Goal: Task Accomplishment & Management: Manage account settings

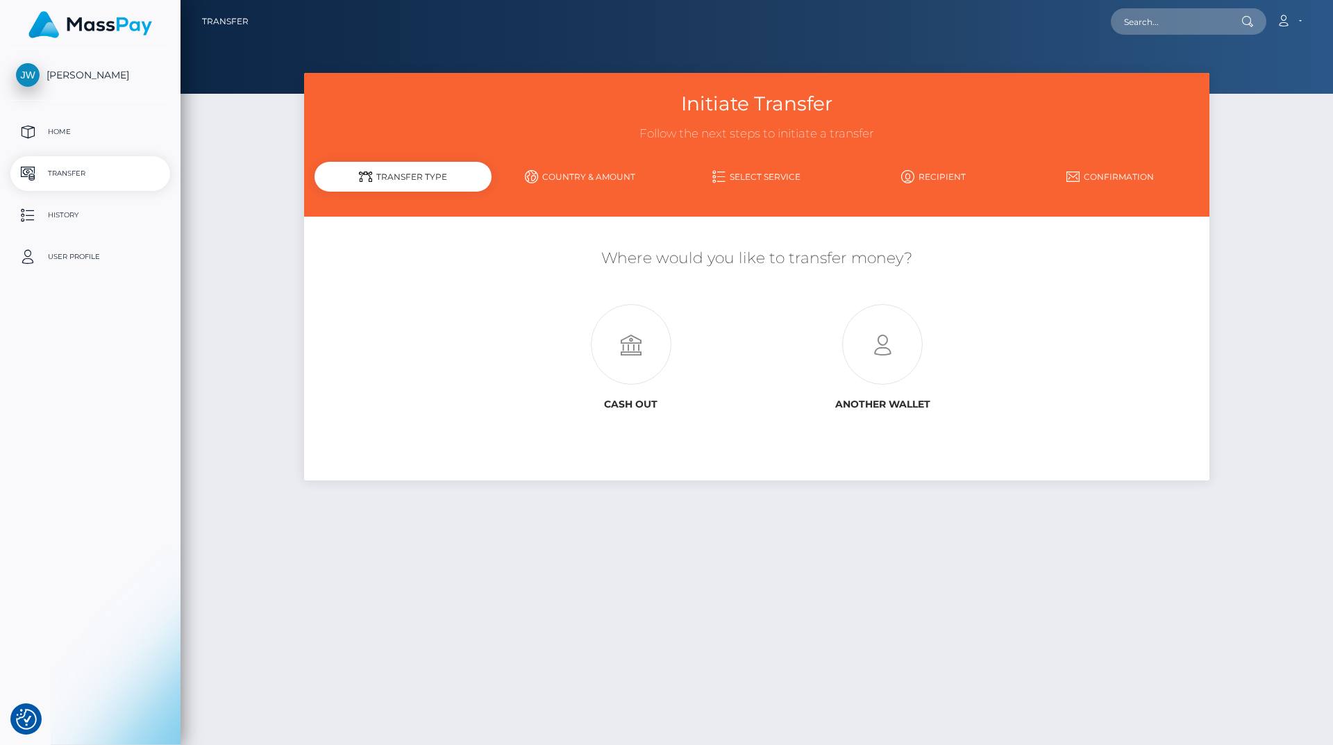
select select
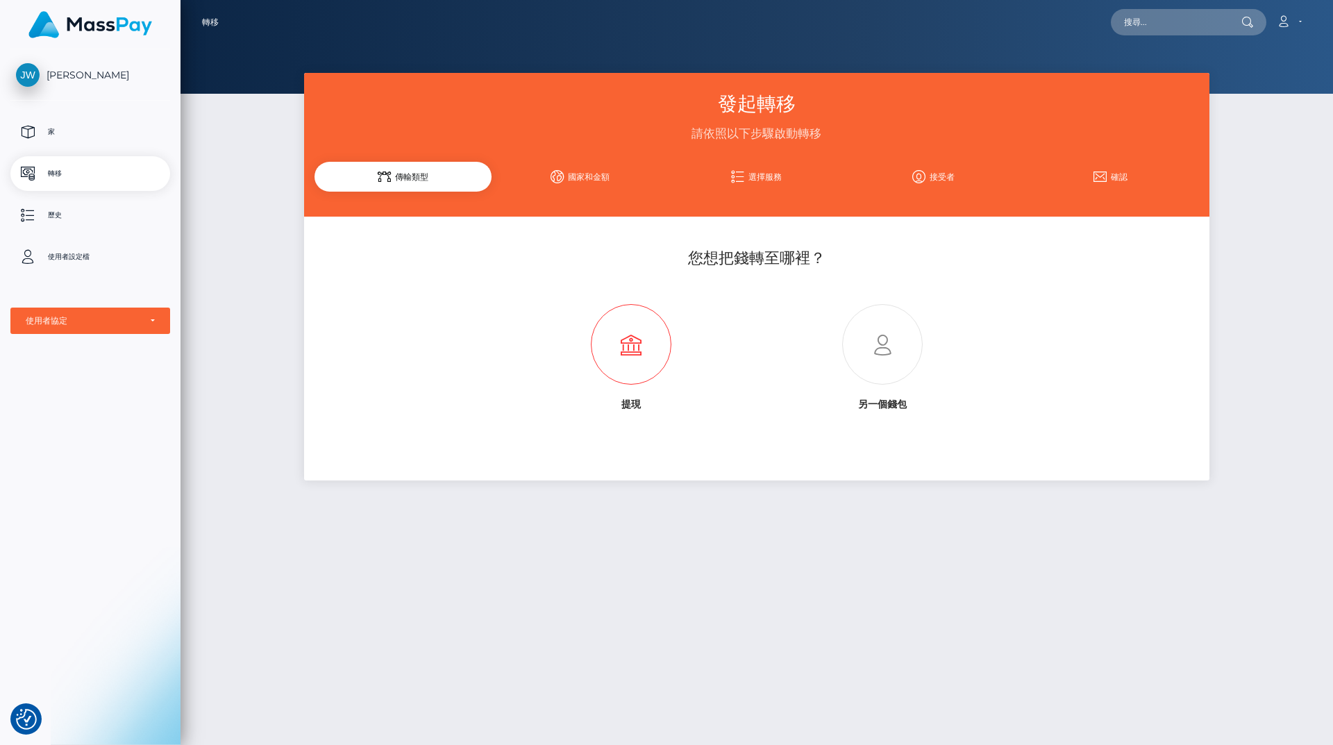
click at [633, 345] on icon at bounding box center [630, 345] width 251 height 81
click at [576, 171] on font "國家和金額" at bounding box center [589, 177] width 42 height 12
click at [383, 178] on icon at bounding box center [384, 176] width 13 height 13
click at [634, 366] on icon at bounding box center [630, 345] width 251 height 81
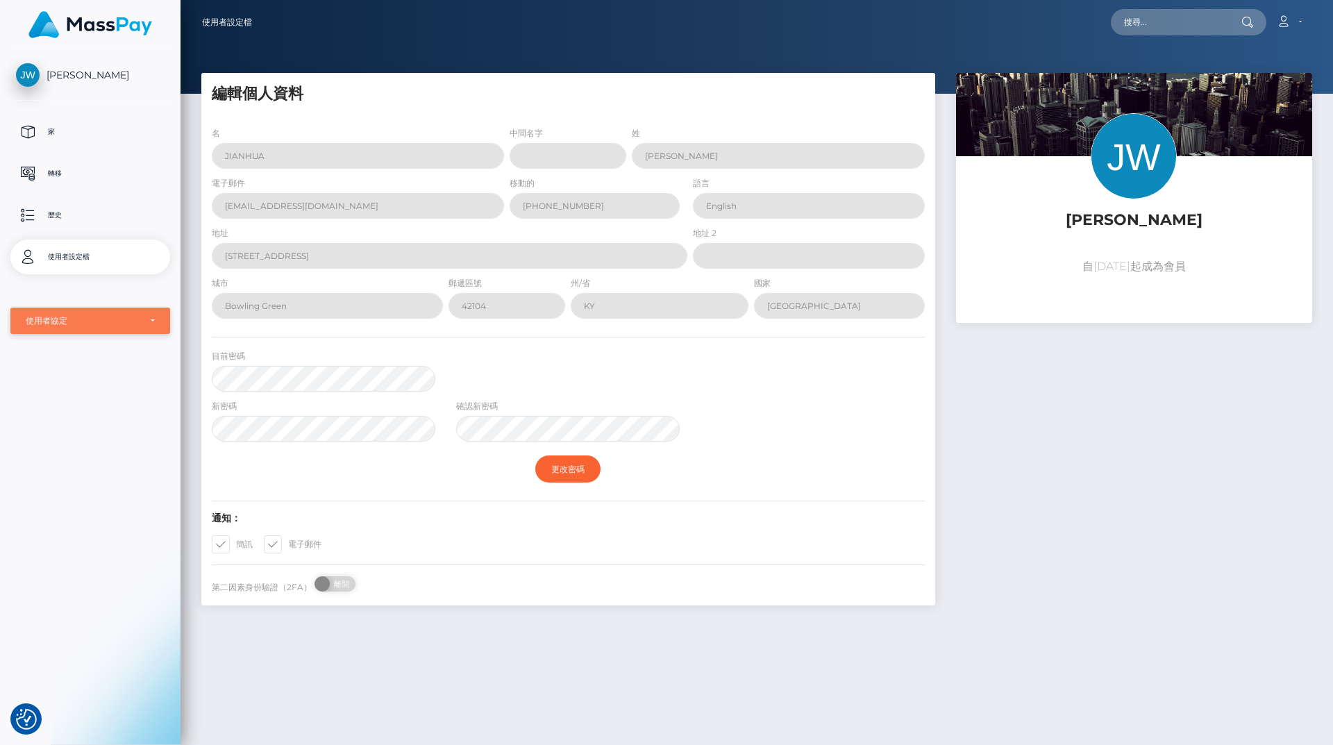
click at [89, 320] on div "使用者協定" at bounding box center [83, 320] width 114 height 11
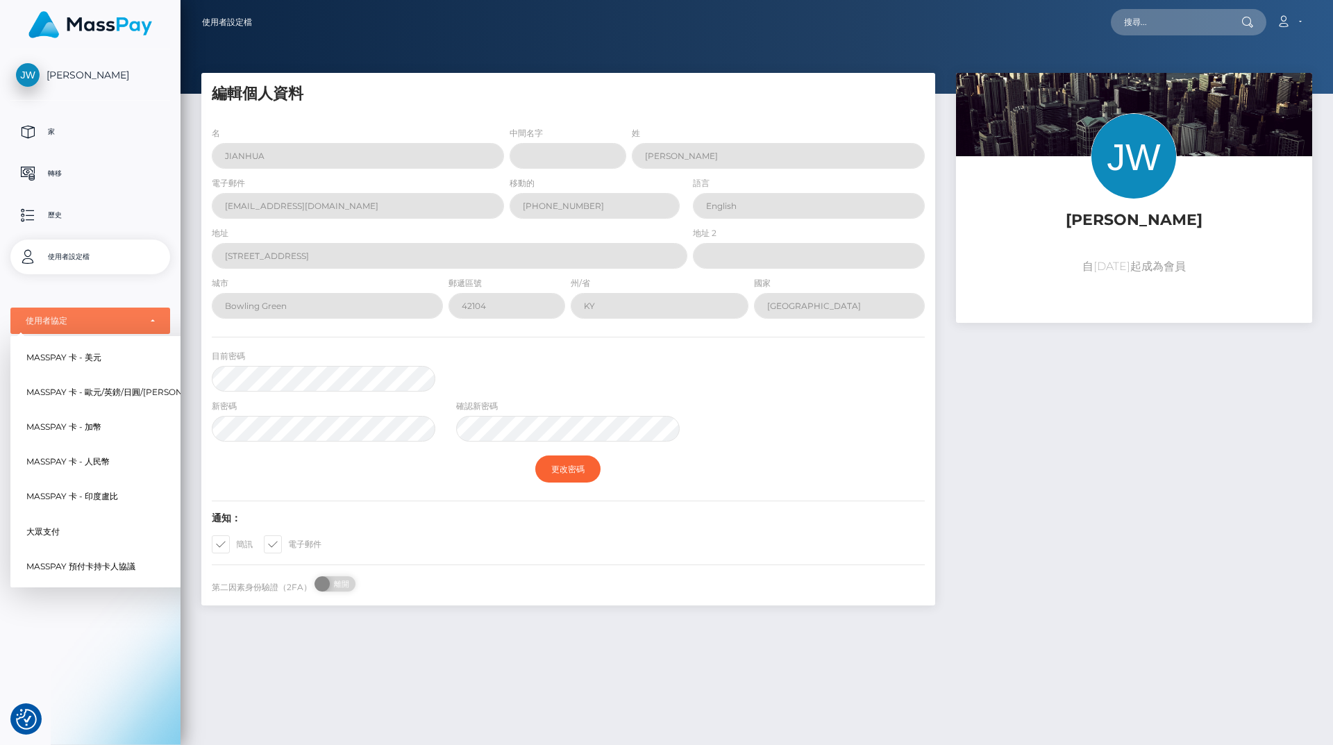
click at [67, 460] on font "MassPay 卡 - 人民幣" at bounding box center [67, 462] width 83 height 10
select select "4"
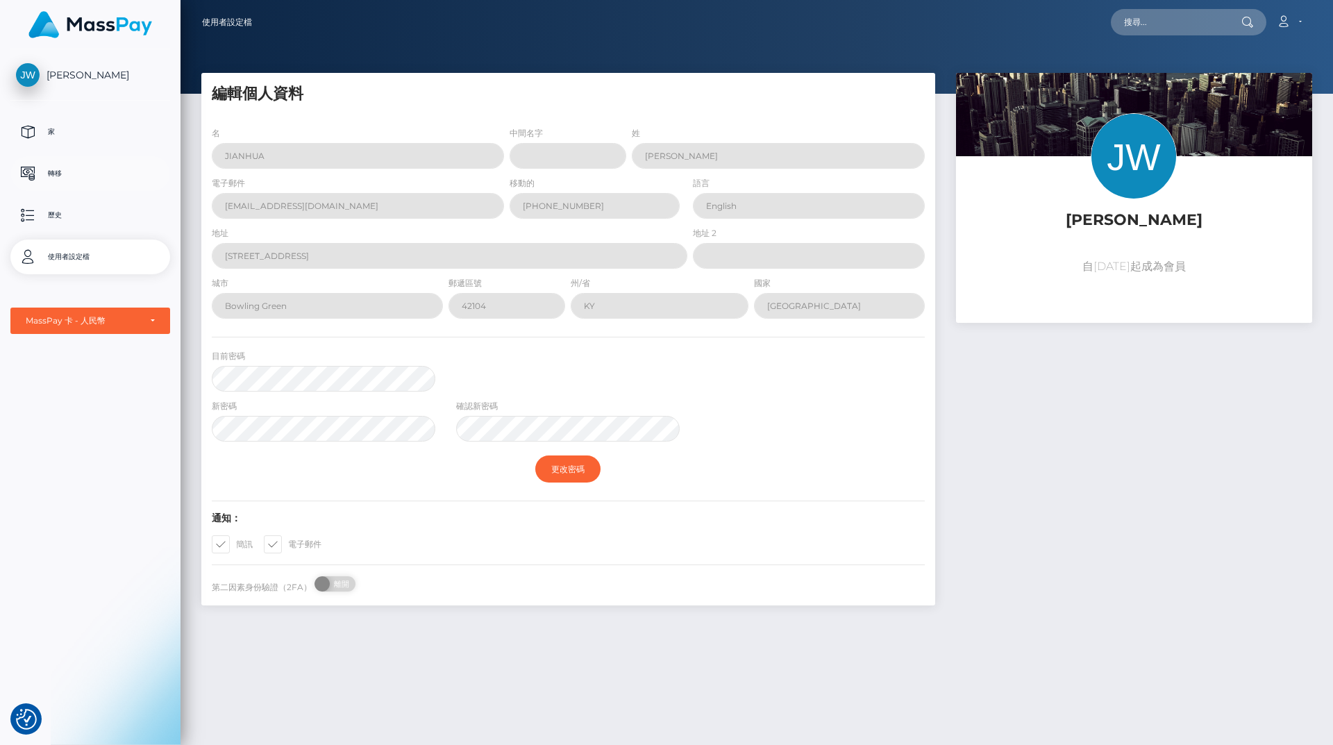
click at [59, 173] on font "轉移" at bounding box center [55, 173] width 14 height 9
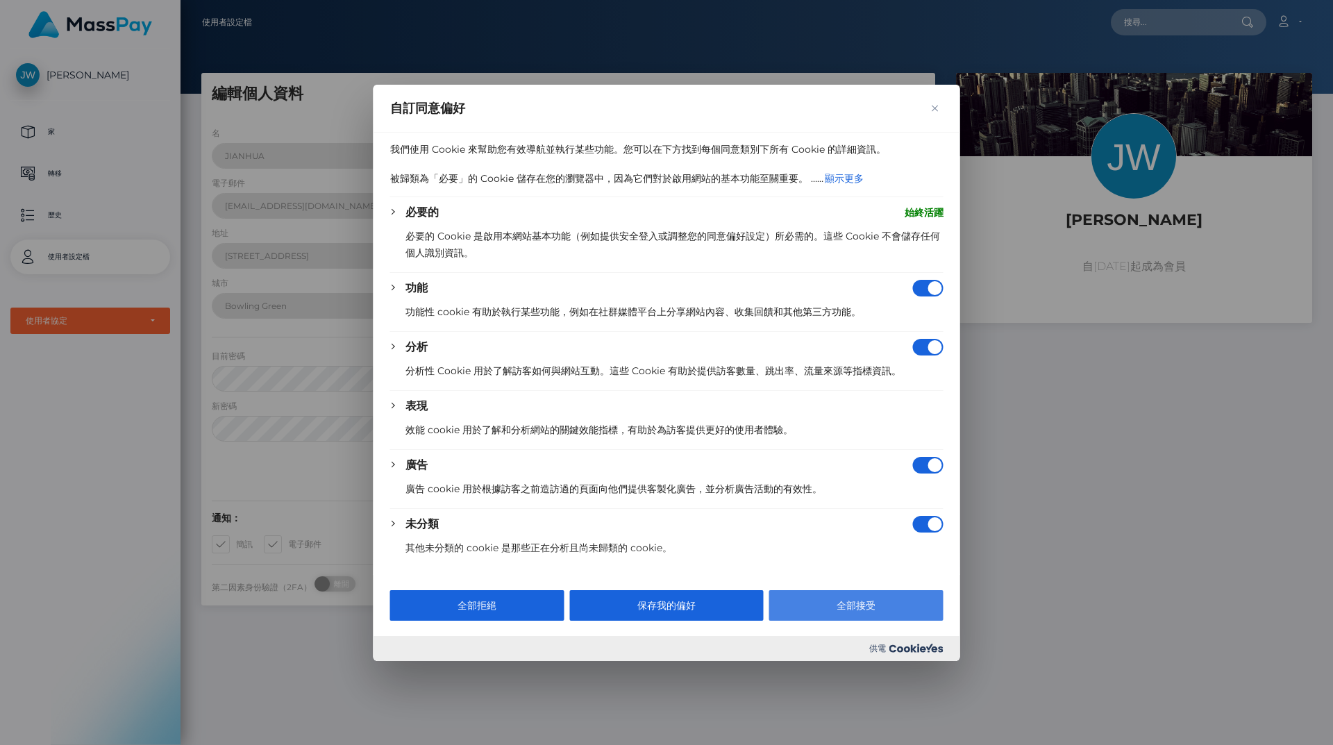
click at [863, 607] on font "全部接受" at bounding box center [855, 605] width 39 height 12
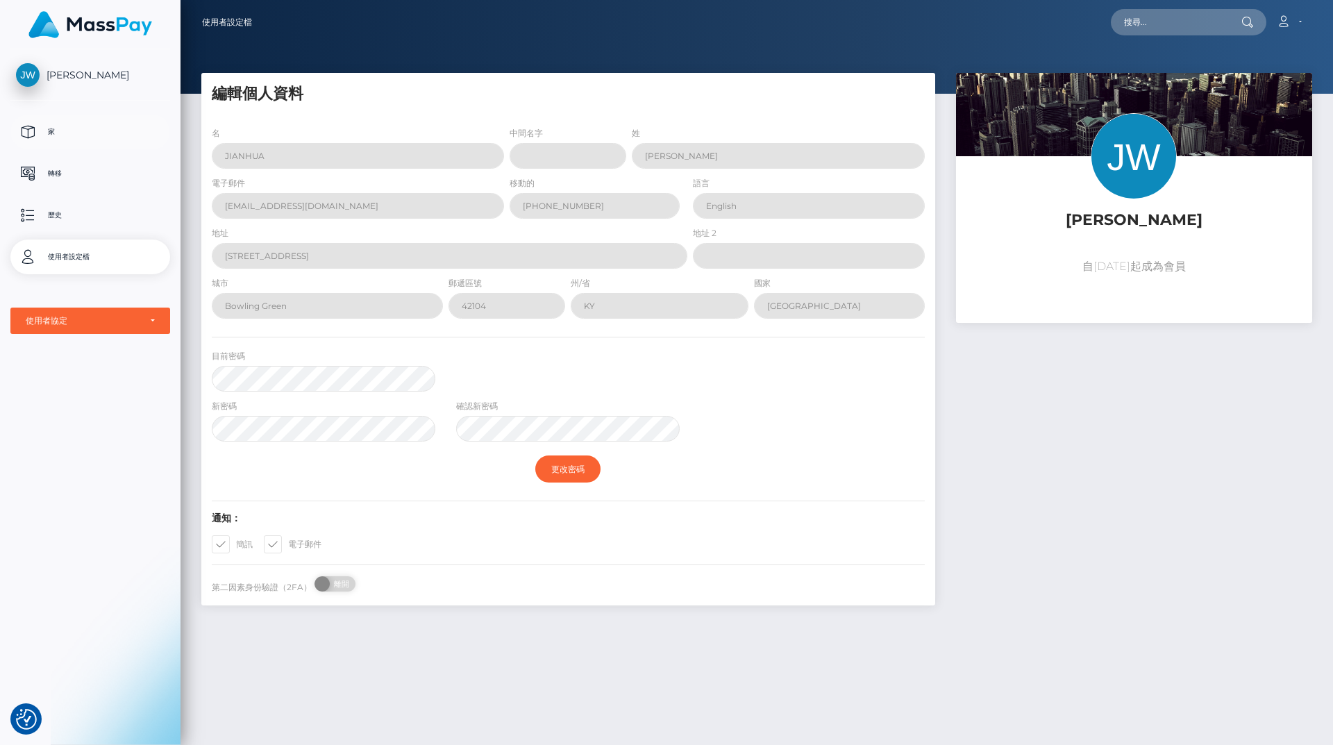
click at [62, 131] on p "家" at bounding box center [90, 131] width 149 height 21
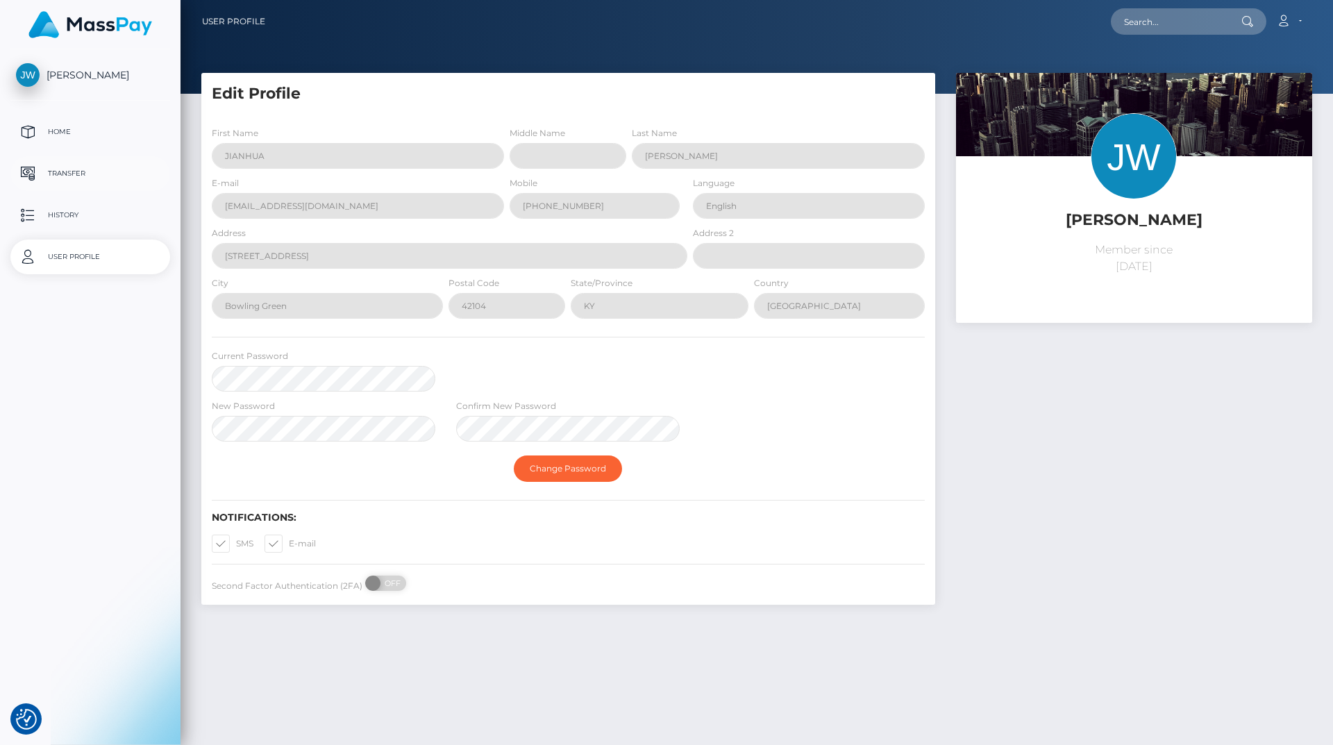
select select "4"
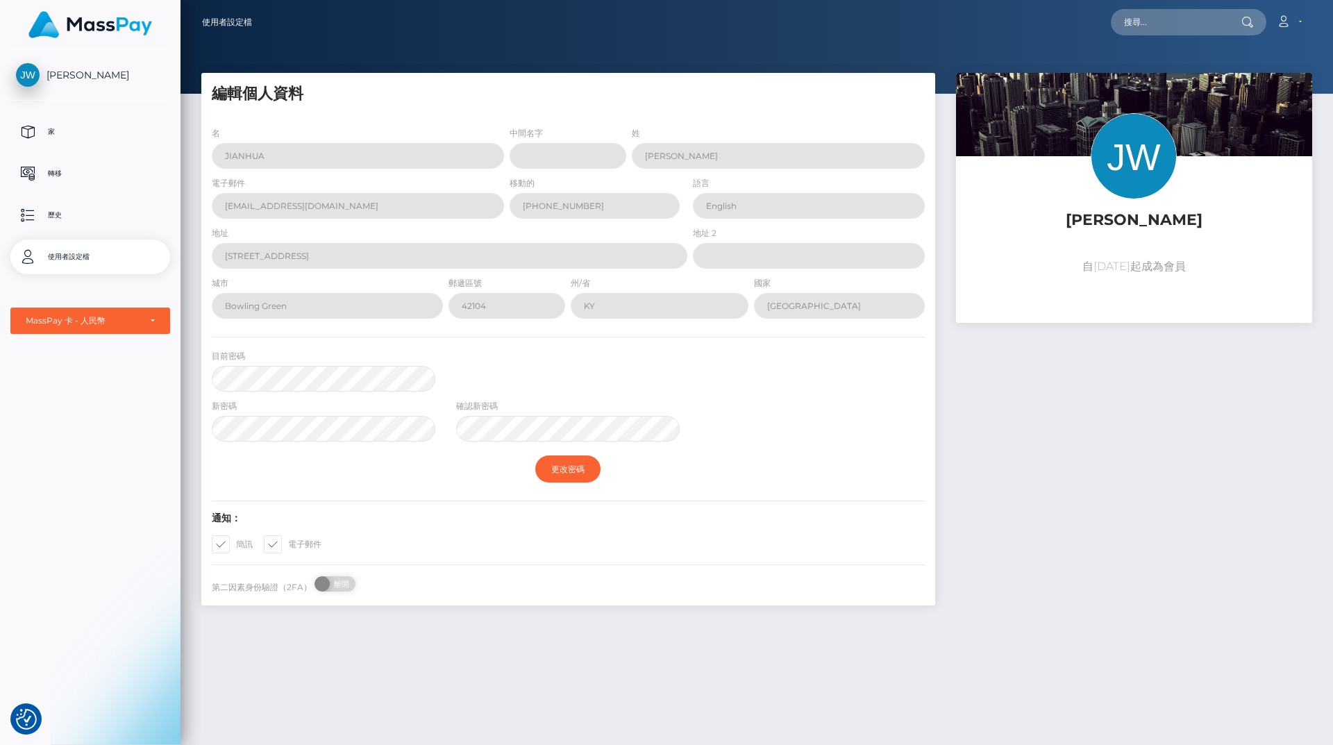
drag, startPoint x: 133, startPoint y: 159, endPoint x: 74, endPoint y: 192, distance: 67.7
click at [74, 192] on ul "家 轉移 歷史 使用者設定檔 MassPay 卡 - 美元 MassPay 卡 - 歐元/英鎊/日圓/[PERSON_NAME]/澳元 MassPay 卡 -…" at bounding box center [90, 224] width 180 height 219
click at [59, 166] on p "轉移" at bounding box center [90, 173] width 149 height 21
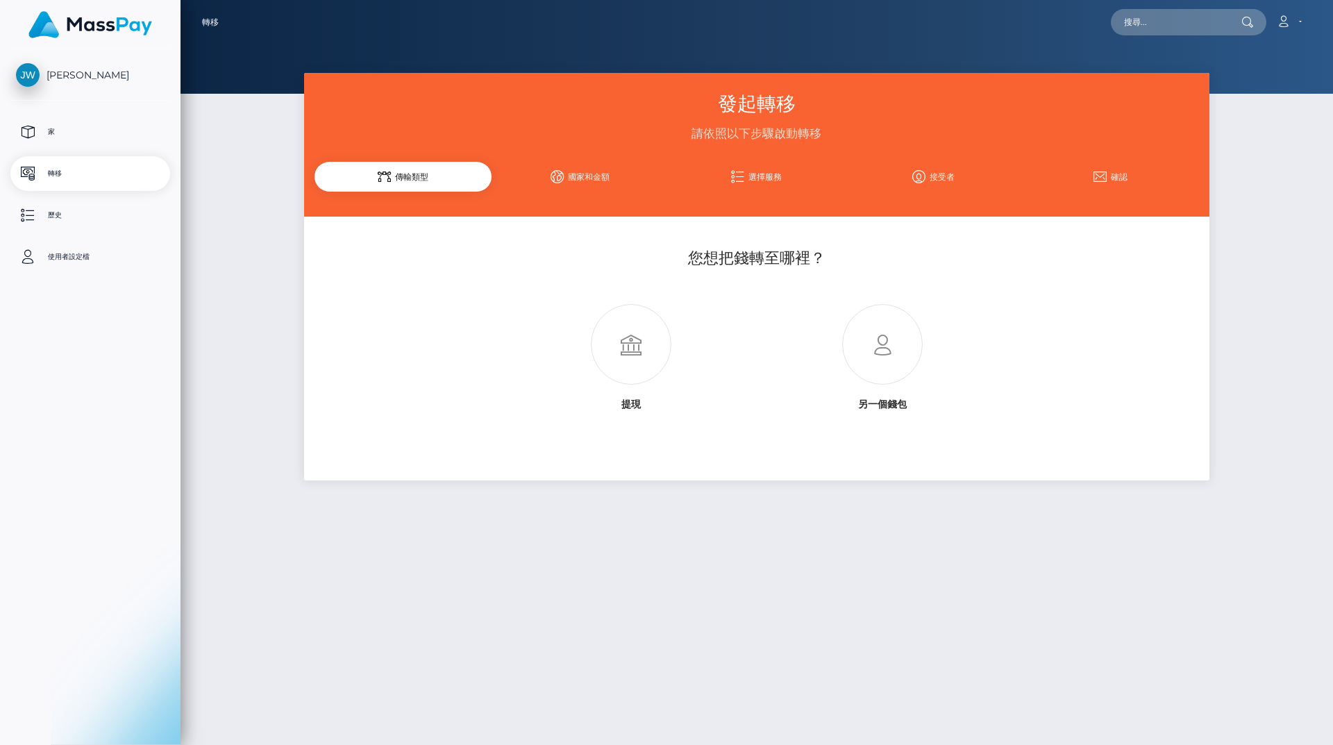
select select
click at [638, 357] on icon at bounding box center [630, 345] width 251 height 81
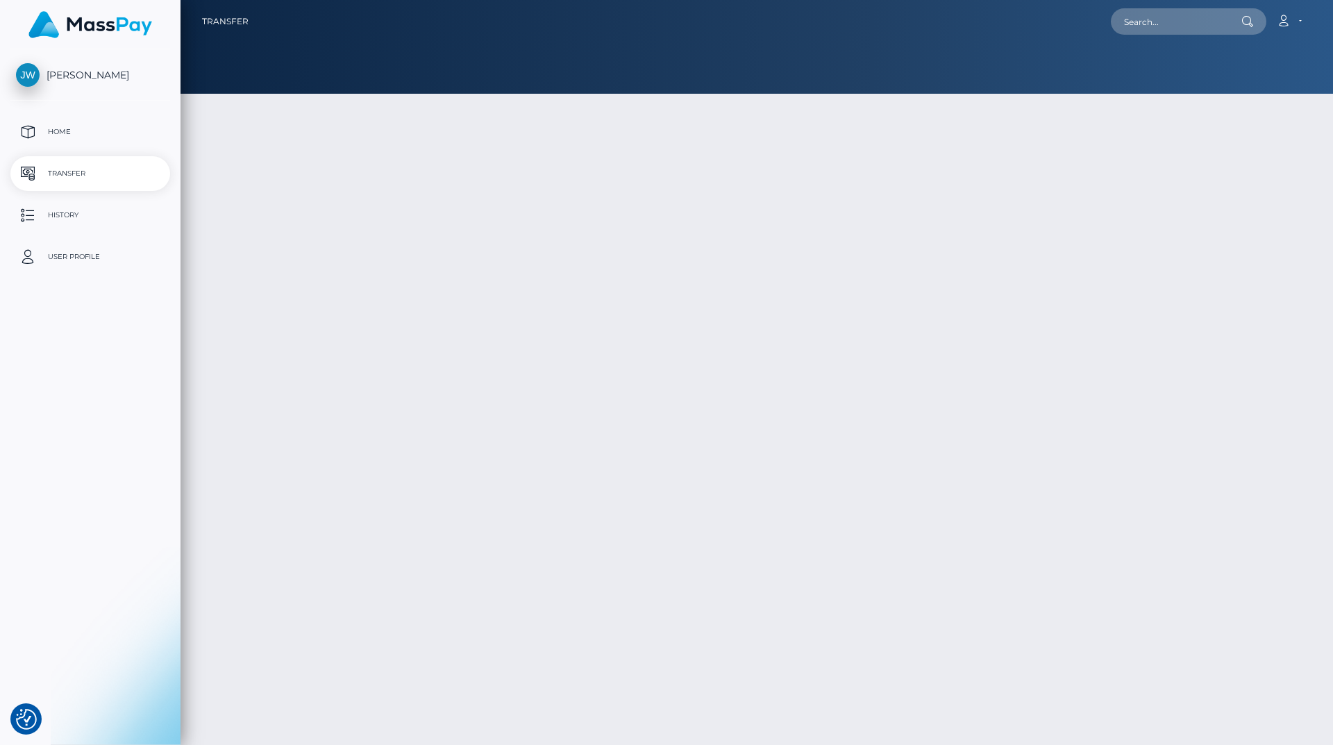
select select
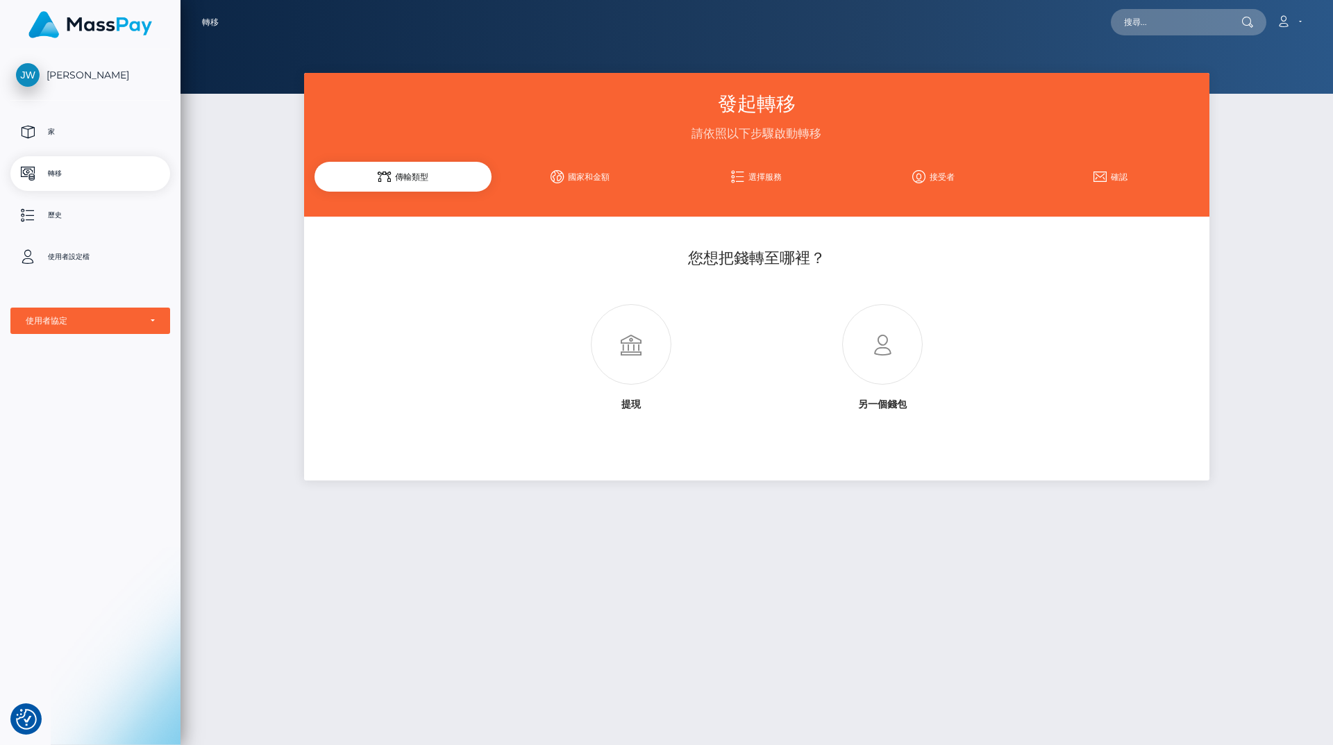
click at [919, 174] on icon at bounding box center [918, 176] width 13 height 13
click at [927, 176] on link "接受者" at bounding box center [933, 176] width 177 height 24
click at [583, 173] on font "國家和金額" at bounding box center [589, 176] width 42 height 10
click at [888, 348] on icon at bounding box center [881, 345] width 251 height 81
click at [42, 62] on div "王建華 家 轉移 歷史 使用者設定檔 MassPay Card - USD MassPay Card - CAD" at bounding box center [90, 395] width 180 height 693
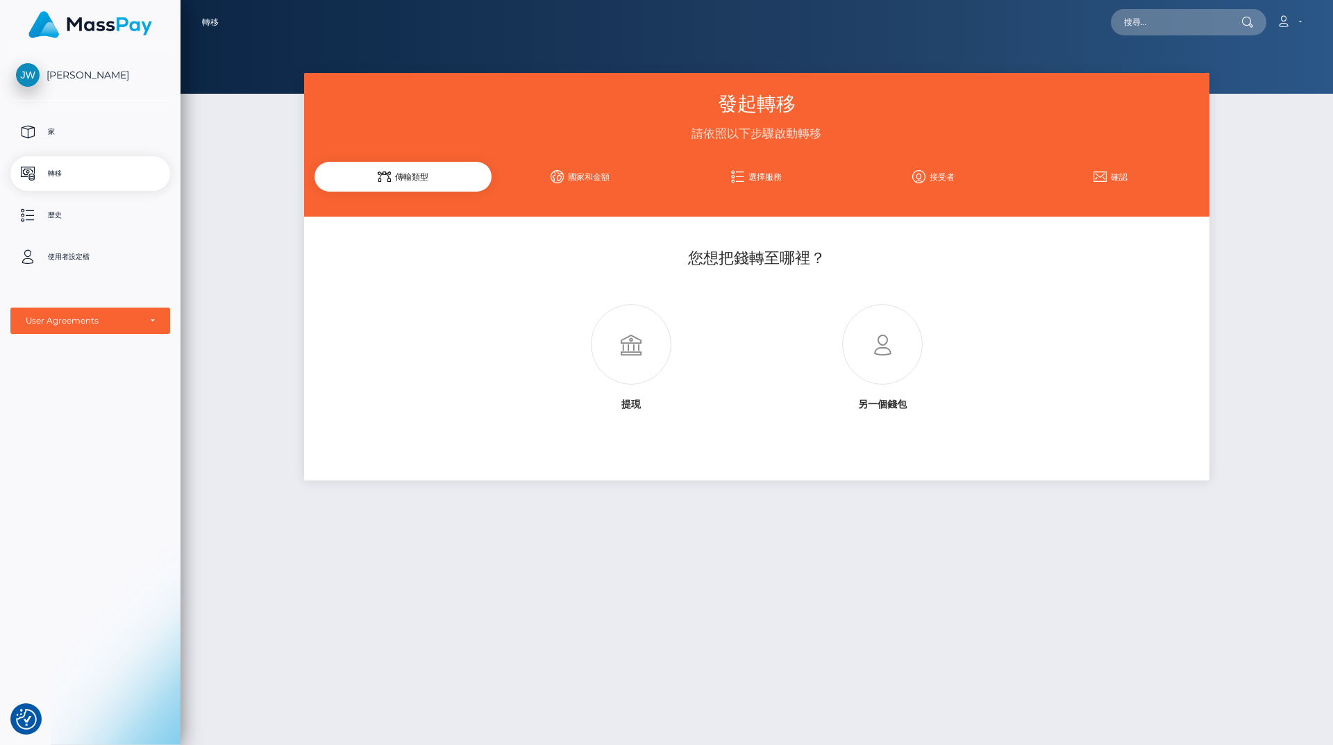
click at [59, 77] on font "[PERSON_NAME]" at bounding box center [87, 75] width 83 height 12
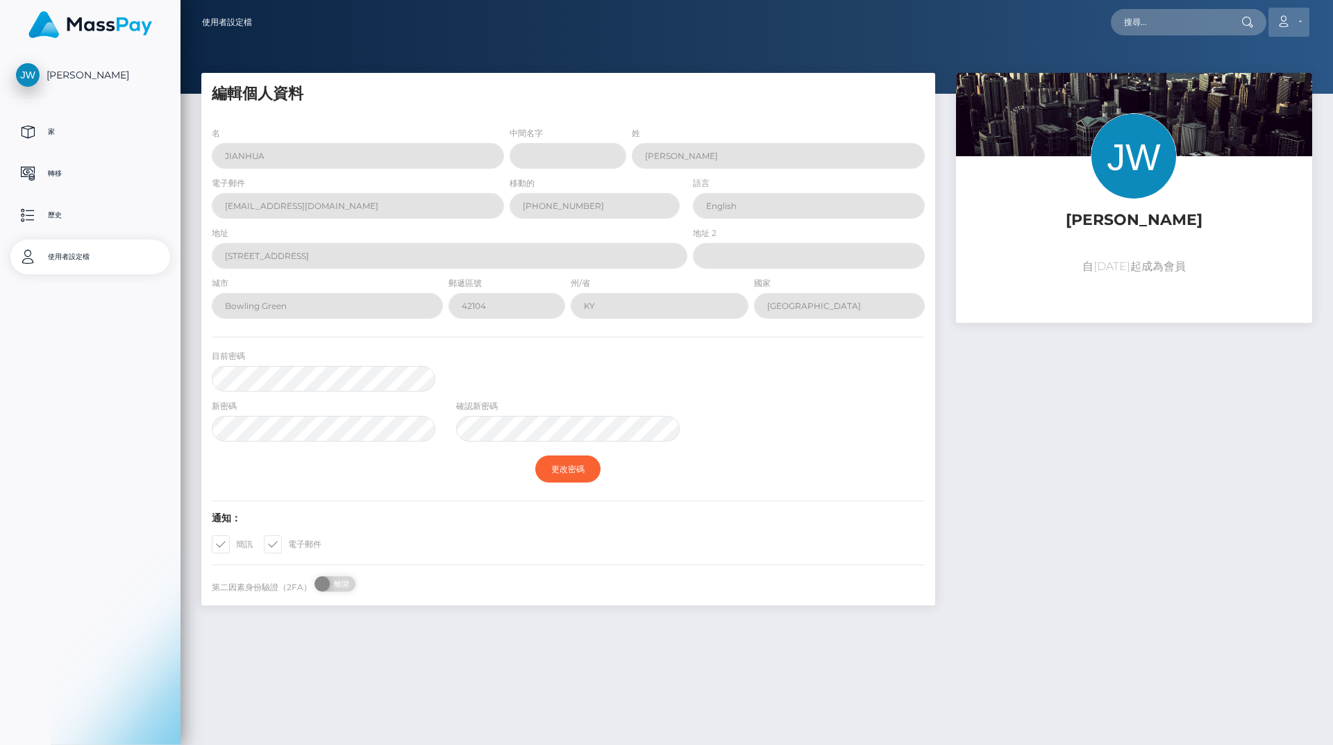
click at [1290, 23] on icon at bounding box center [1283, 21] width 15 height 11
select select
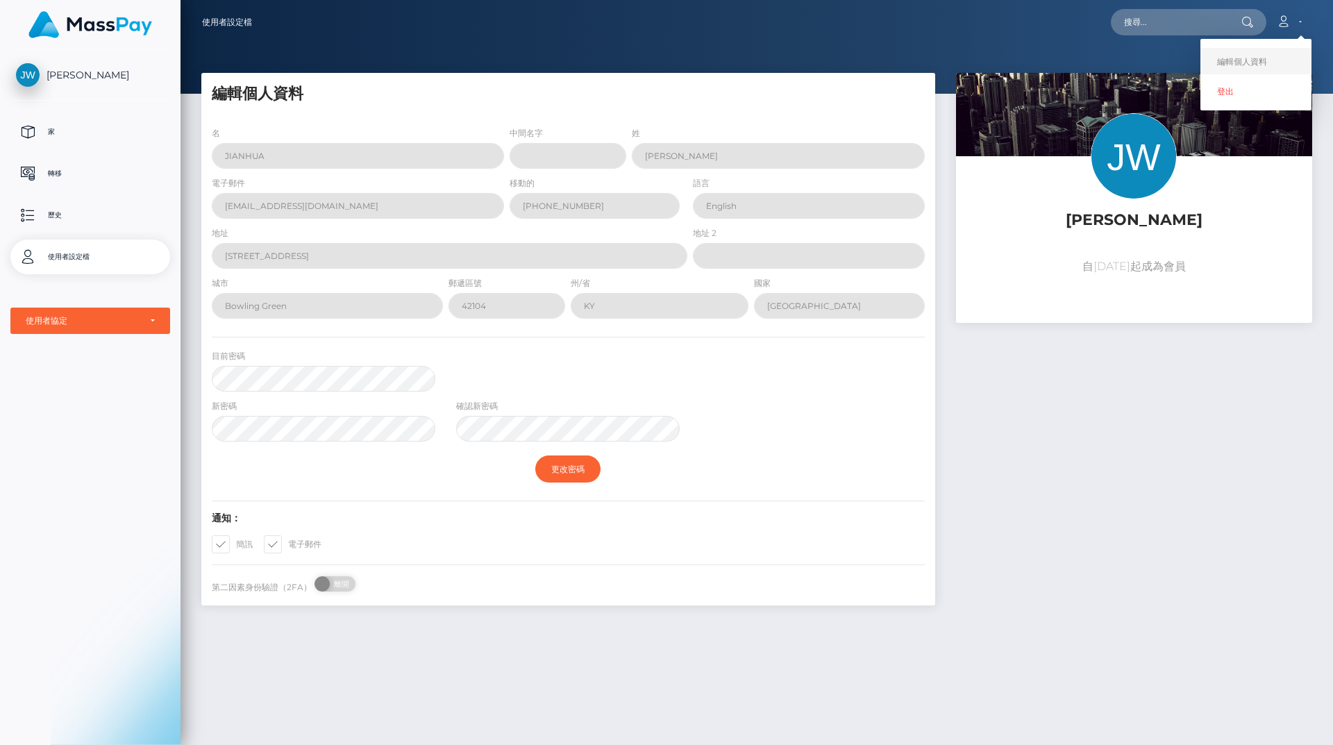
click at [1252, 61] on font "編輯個人資料" at bounding box center [1242, 61] width 50 height 10
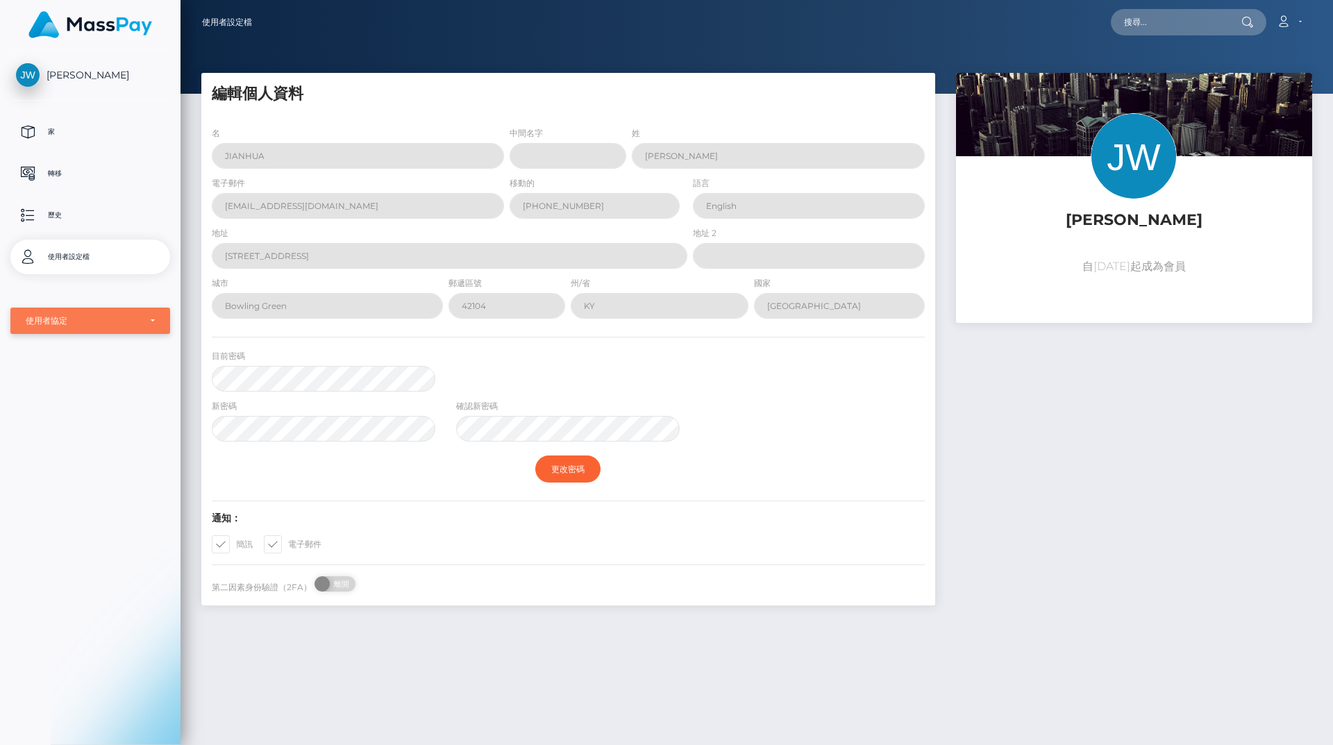
click at [133, 324] on div "使用者協定" at bounding box center [83, 320] width 114 height 11
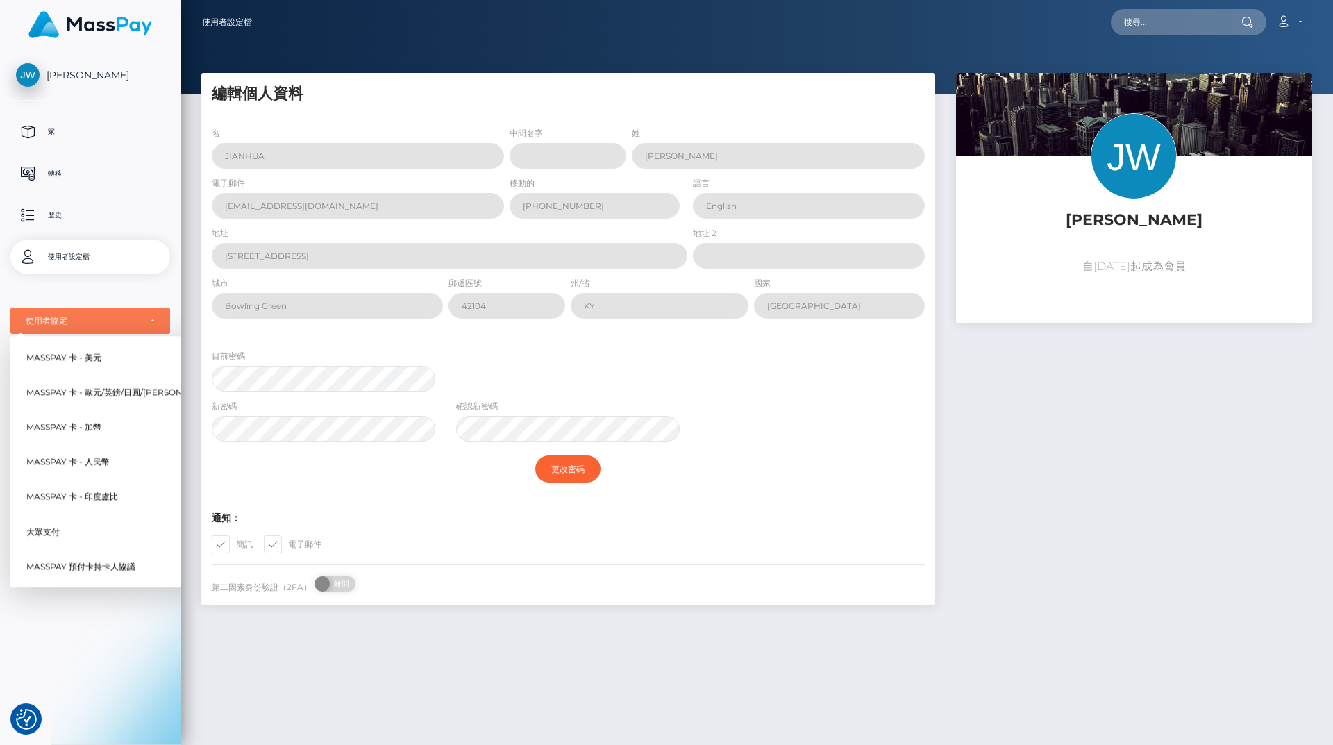
click at [99, 356] on font "MassPay 卡 - 美元" at bounding box center [63, 357] width 75 height 10
select select "1"
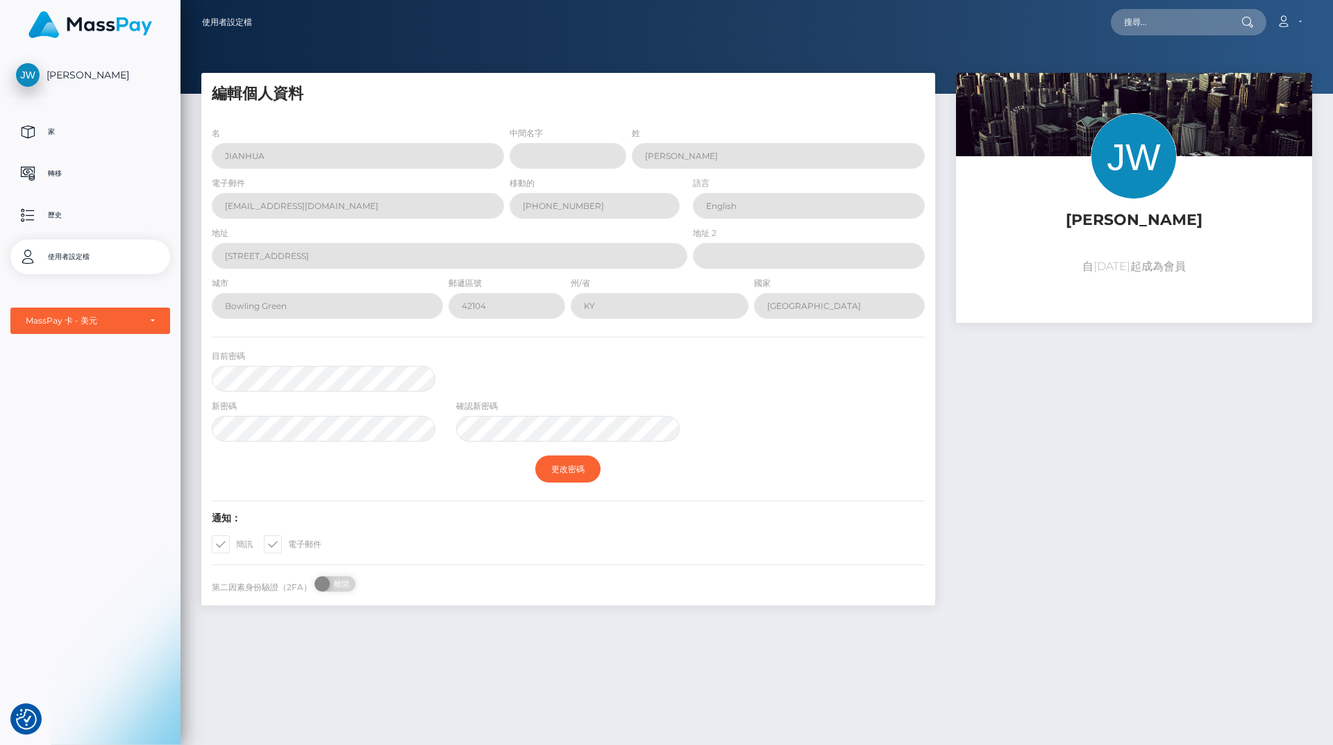
click at [71, 174] on p "轉移" at bounding box center [90, 173] width 149 height 21
